Goal: Find specific page/section: Find specific page/section

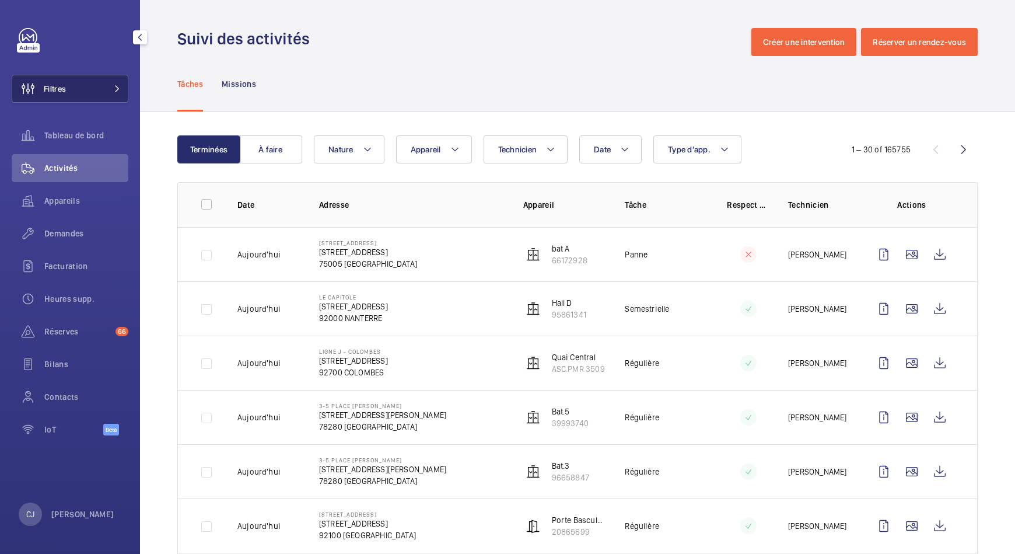
click at [65, 84] on span "Filtres" at bounding box center [55, 89] width 22 height 12
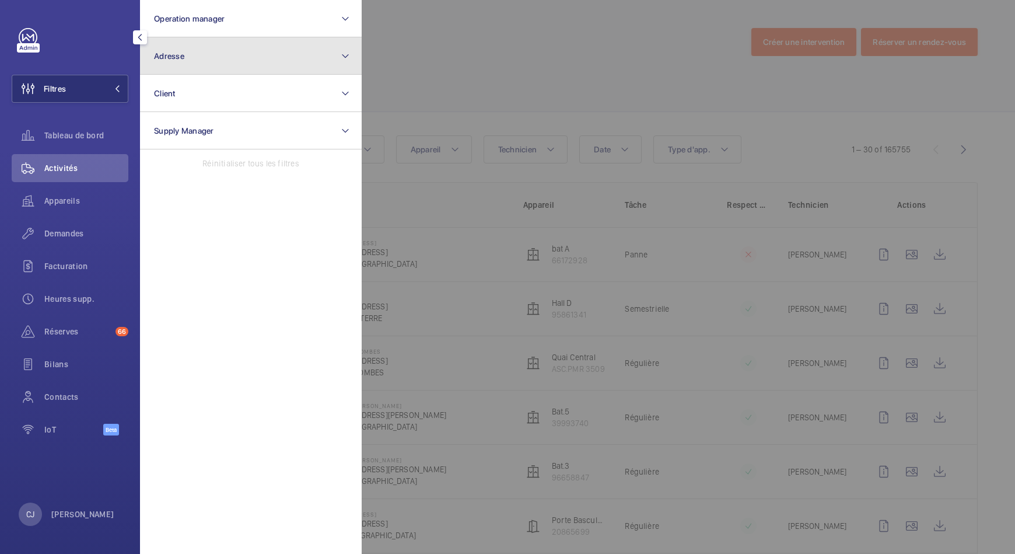
click at [202, 55] on button "Adresse" at bounding box center [251, 55] width 222 height 37
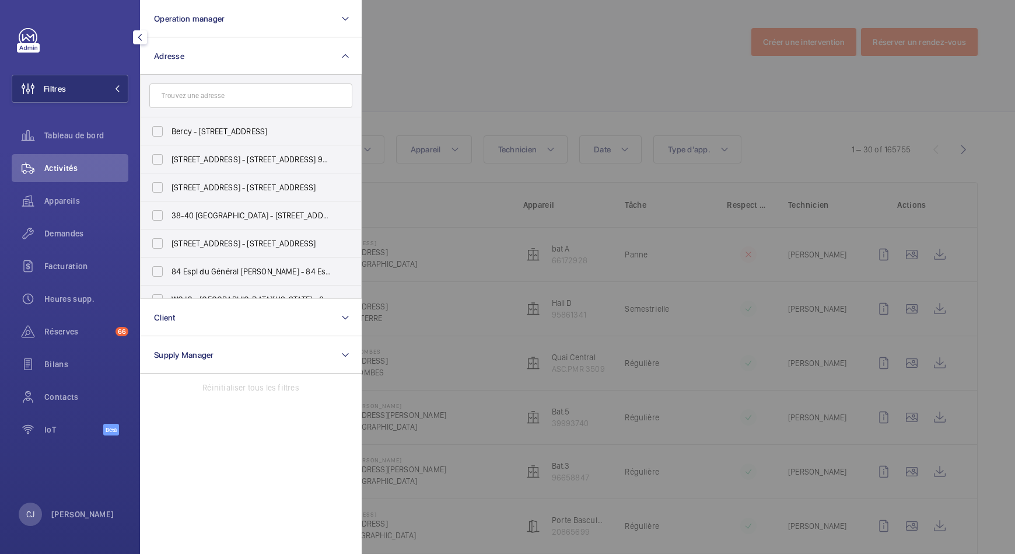
click at [196, 94] on input "text" at bounding box center [250, 95] width 203 height 24
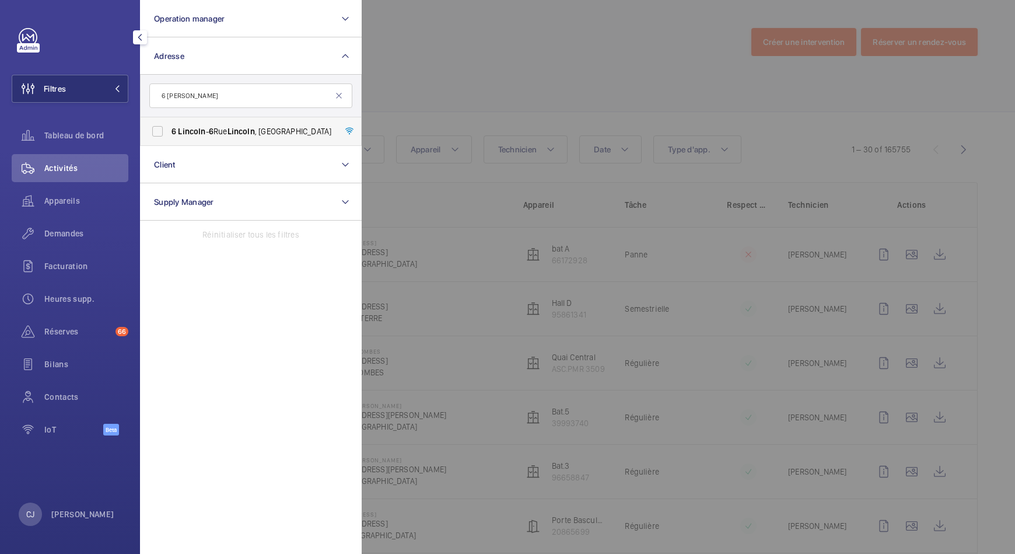
type input "6 [PERSON_NAME]"
click at [211, 136] on span "[STREET_ADDRESS][PERSON_NAME][PERSON_NAME]" at bounding box center [251, 131] width 160 height 12
click at [169, 136] on input "[STREET_ADDRESS][PERSON_NAME][PERSON_NAME]" at bounding box center [157, 131] width 23 height 23
checkbox input "true"
click at [76, 167] on span "Activités" at bounding box center [86, 168] width 84 height 12
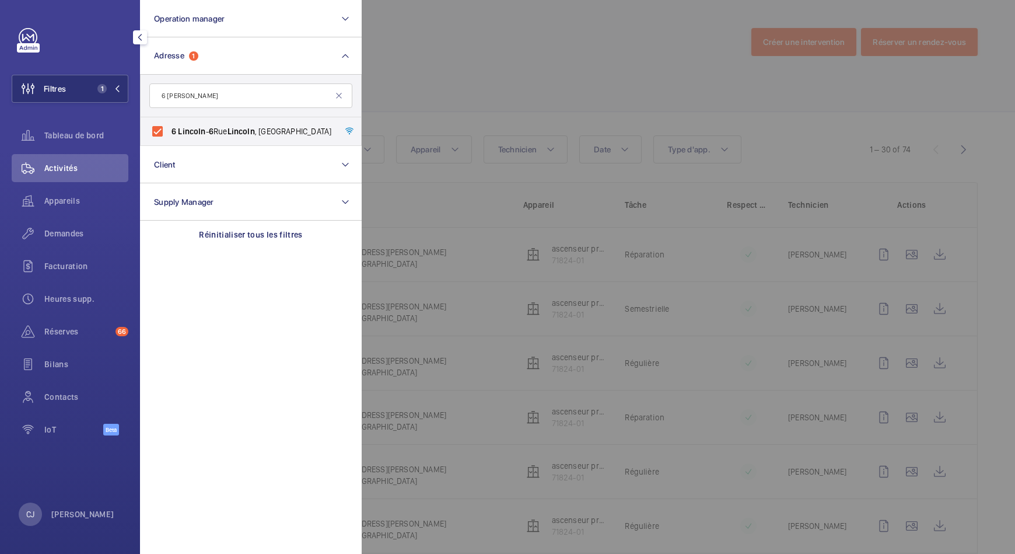
click at [605, 121] on div at bounding box center [869, 277] width 1015 height 554
